Goal: Task Accomplishment & Management: Use online tool/utility

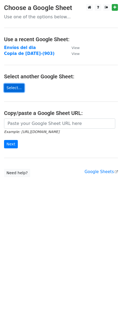
click at [20, 88] on link "Select..." at bounding box center [14, 88] width 20 height 8
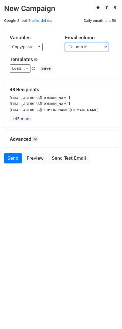
click at [101, 45] on select "Column A Column B Column C Column D Column E Column F Column G Column H Column …" at bounding box center [86, 47] width 43 height 8
click at [65, 43] on select "Column A Column B Column C Column D Column E Column F Column G Column H Column …" at bounding box center [86, 47] width 43 height 8
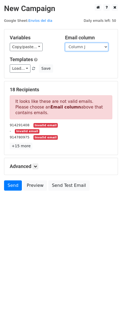
click at [102, 48] on select "Column A Column B Column C Column D Column E Column F Column G Column H Column …" at bounding box center [86, 47] width 43 height 8
select select "Column K"
click at [65, 43] on select "Column A Column B Column C Column D Column E Column F Column G Column H Column …" at bounding box center [86, 47] width 43 height 8
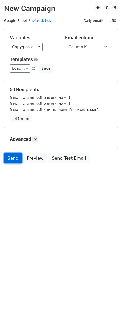
click at [11, 158] on link "Send" at bounding box center [13, 158] width 18 height 10
